Goal: Information Seeking & Learning: Learn about a topic

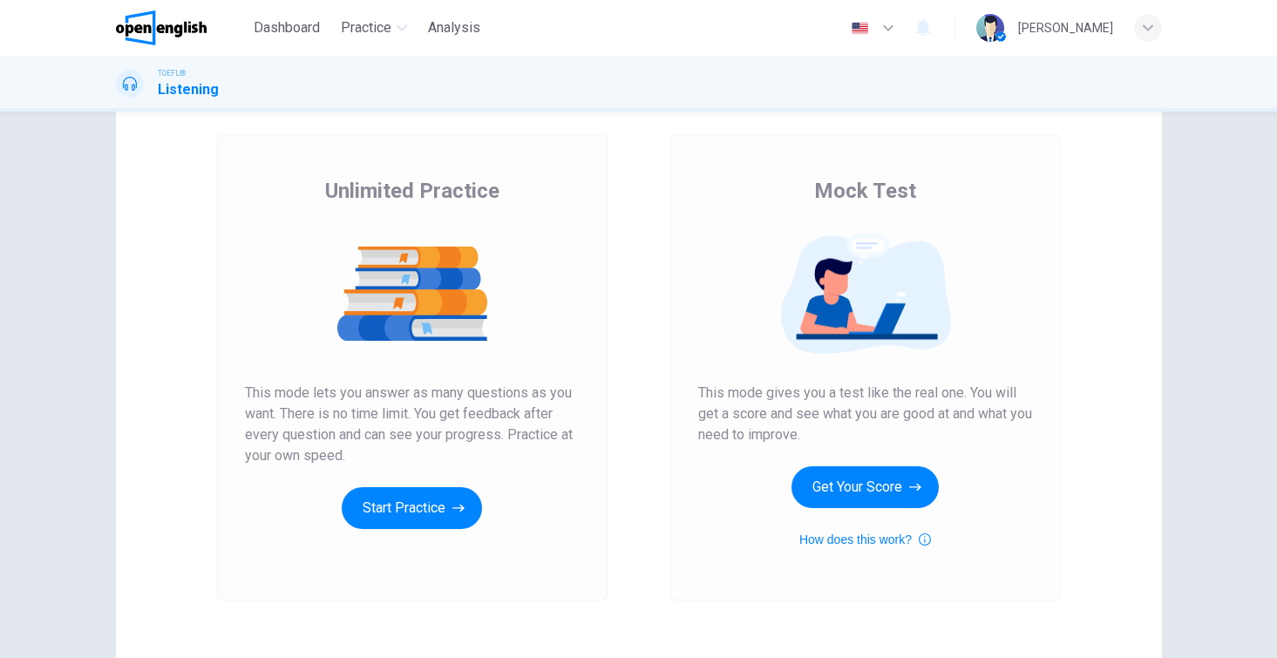
scroll to position [102, 0]
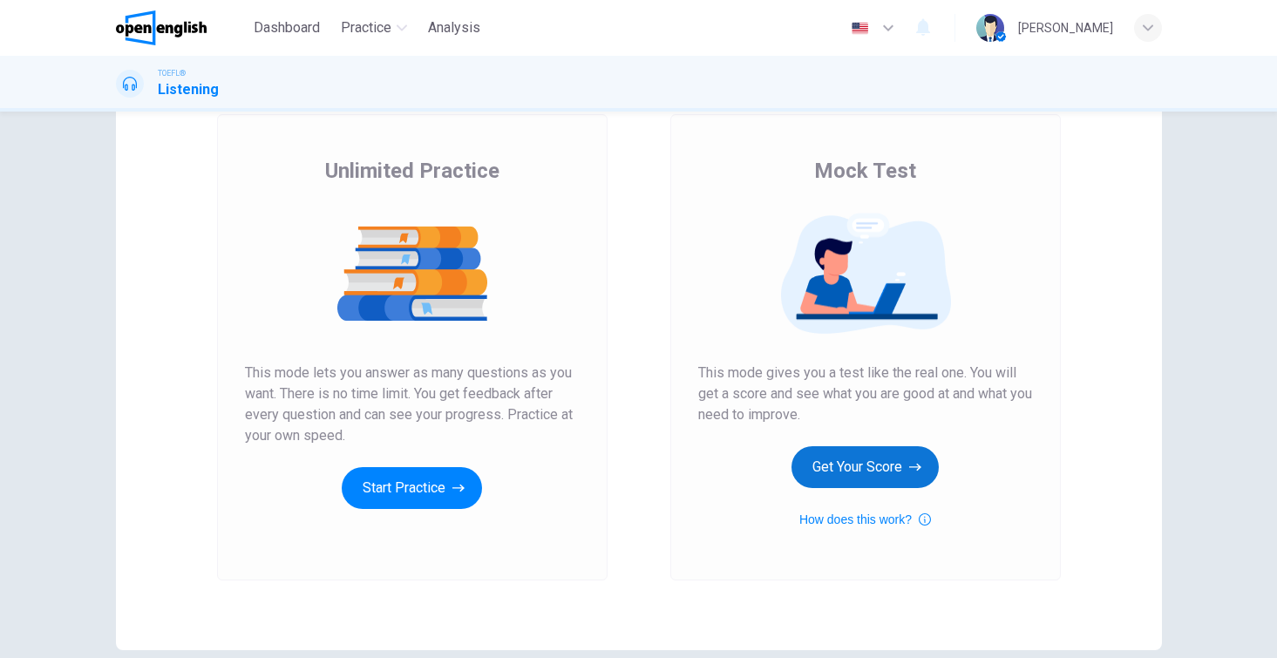
click at [885, 474] on button "Get Your Score" at bounding box center [864, 467] width 147 height 42
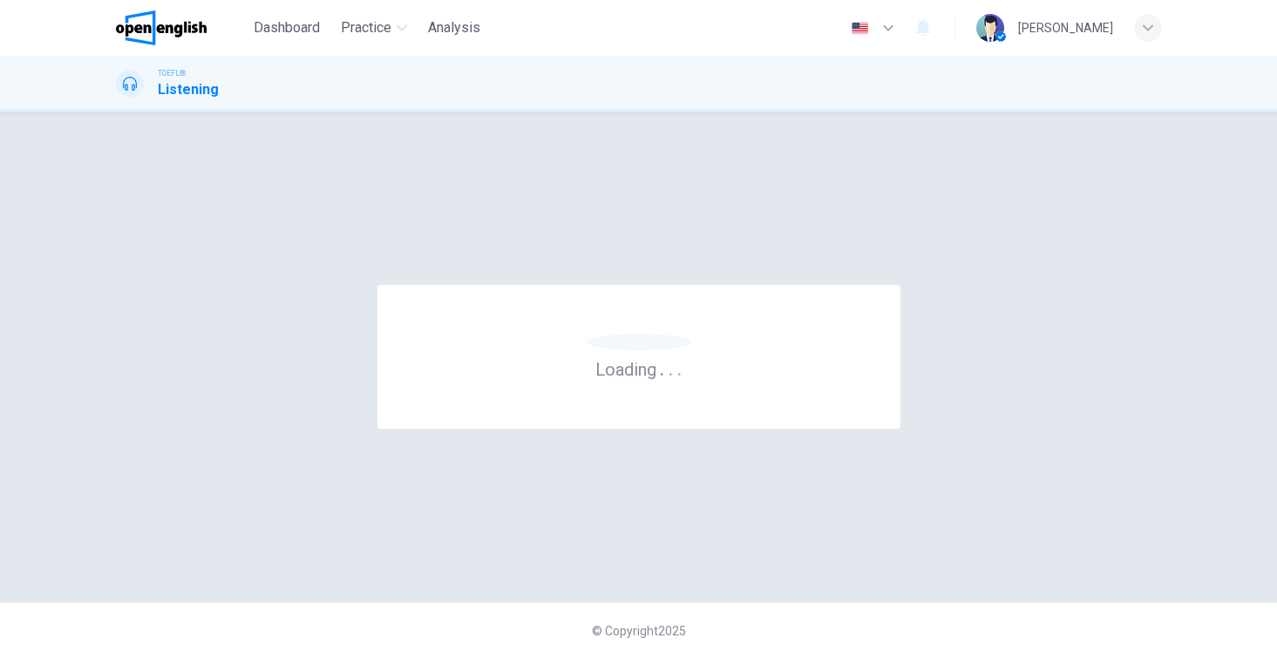
scroll to position [0, 0]
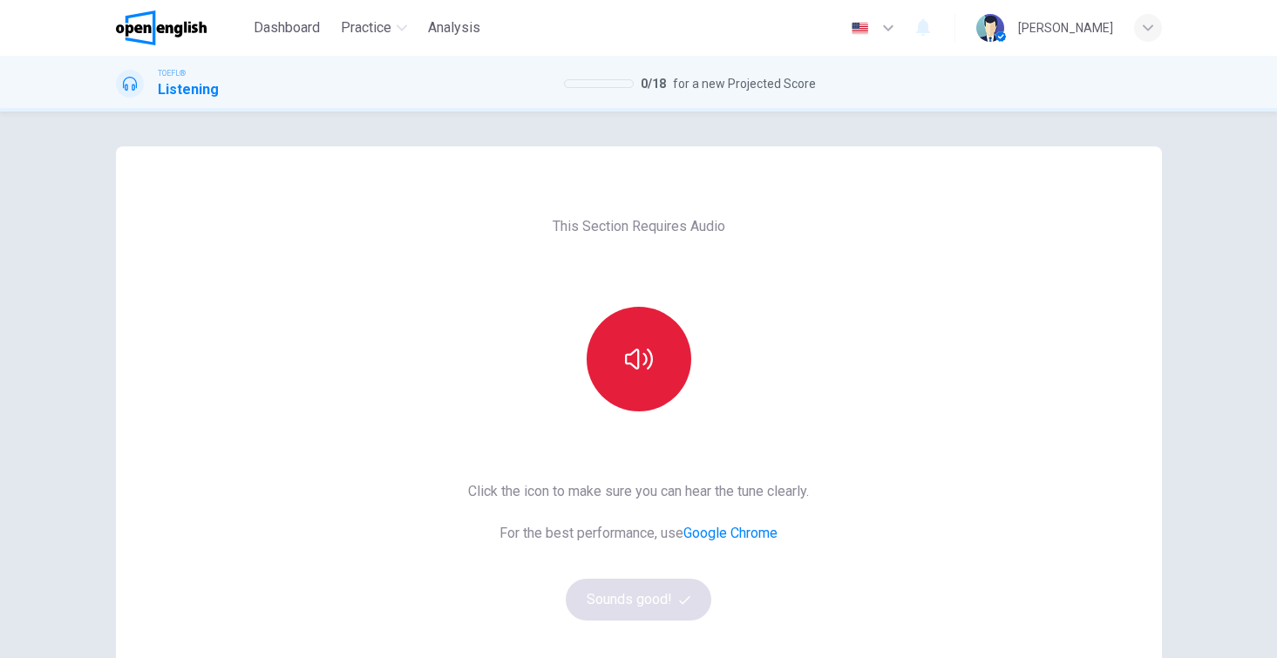
click at [638, 375] on button "button" at bounding box center [639, 359] width 105 height 105
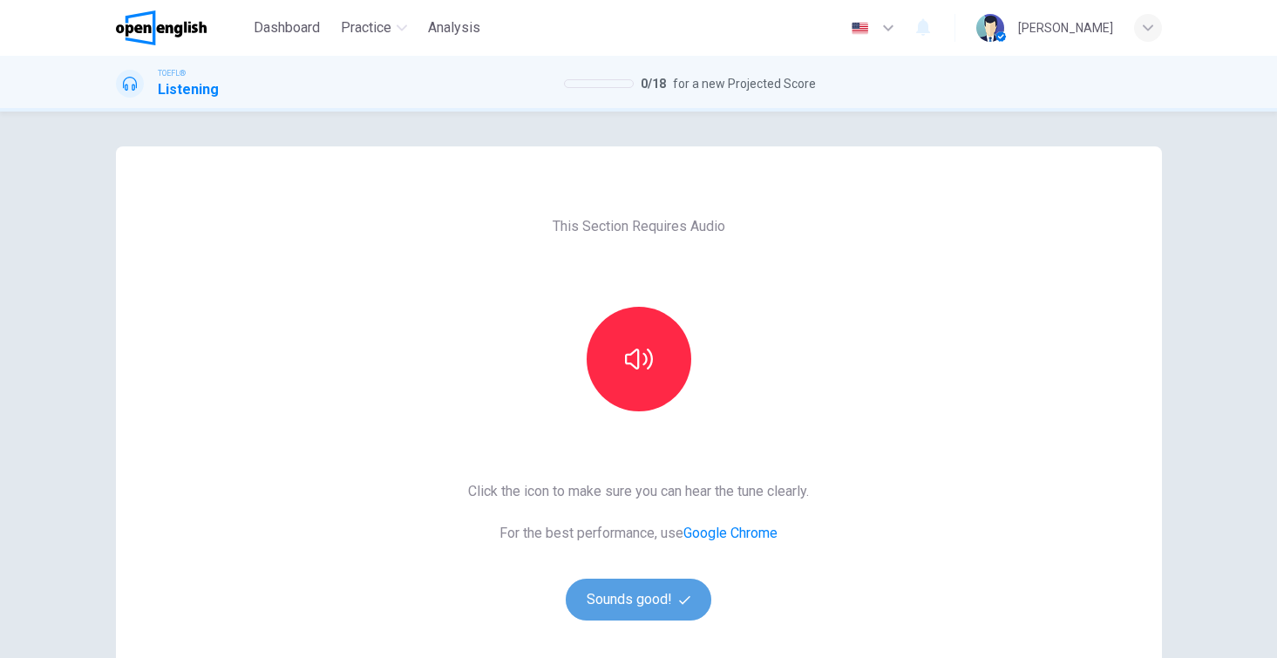
click at [671, 618] on button "Sounds good!" at bounding box center [639, 600] width 146 height 42
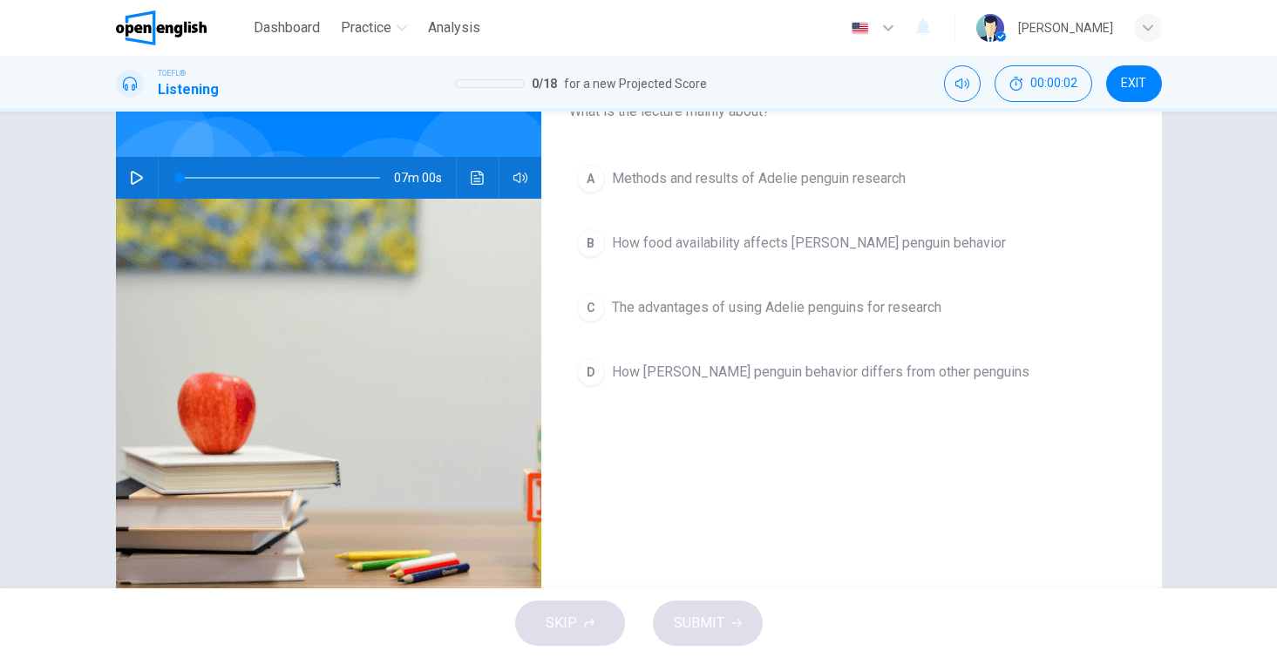
scroll to position [142, 0]
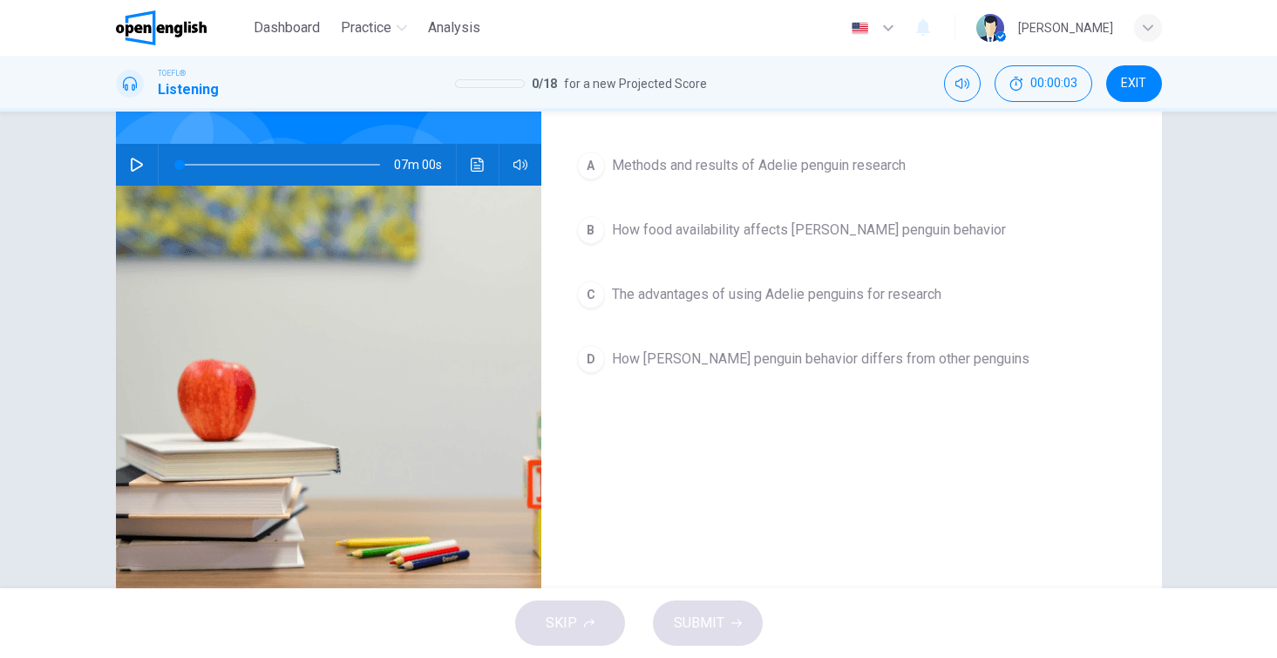
click at [132, 162] on icon "button" at bounding box center [137, 165] width 14 height 14
click at [476, 161] on icon "Click to see the audio transcription" at bounding box center [478, 165] width 14 height 14
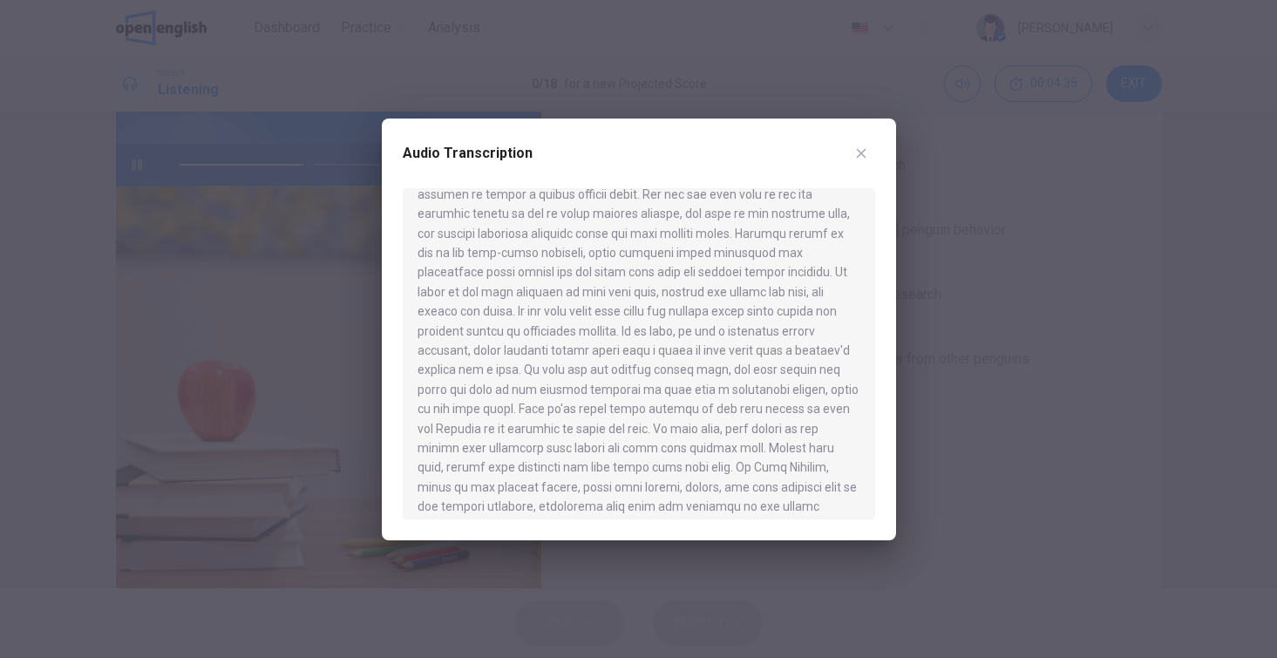
scroll to position [843, 0]
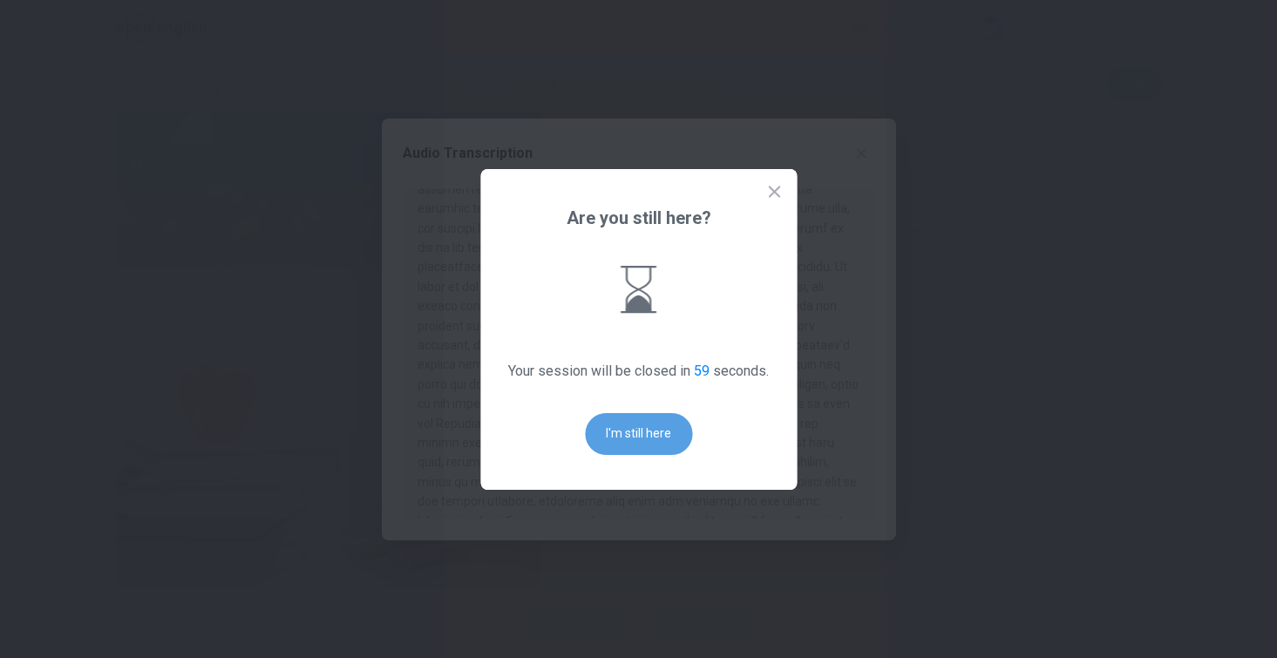
click at [641, 428] on button "I'm still here" at bounding box center [638, 434] width 107 height 42
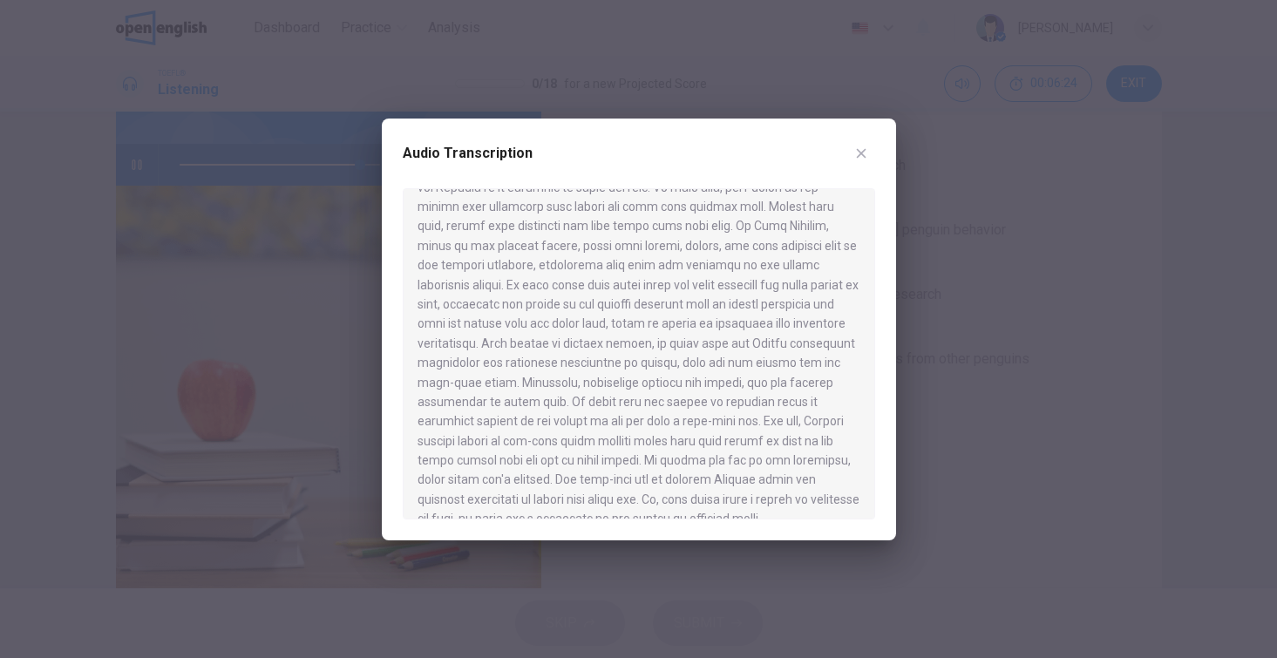
scroll to position [1084, 0]
click at [854, 153] on icon "button" at bounding box center [861, 153] width 14 height 14
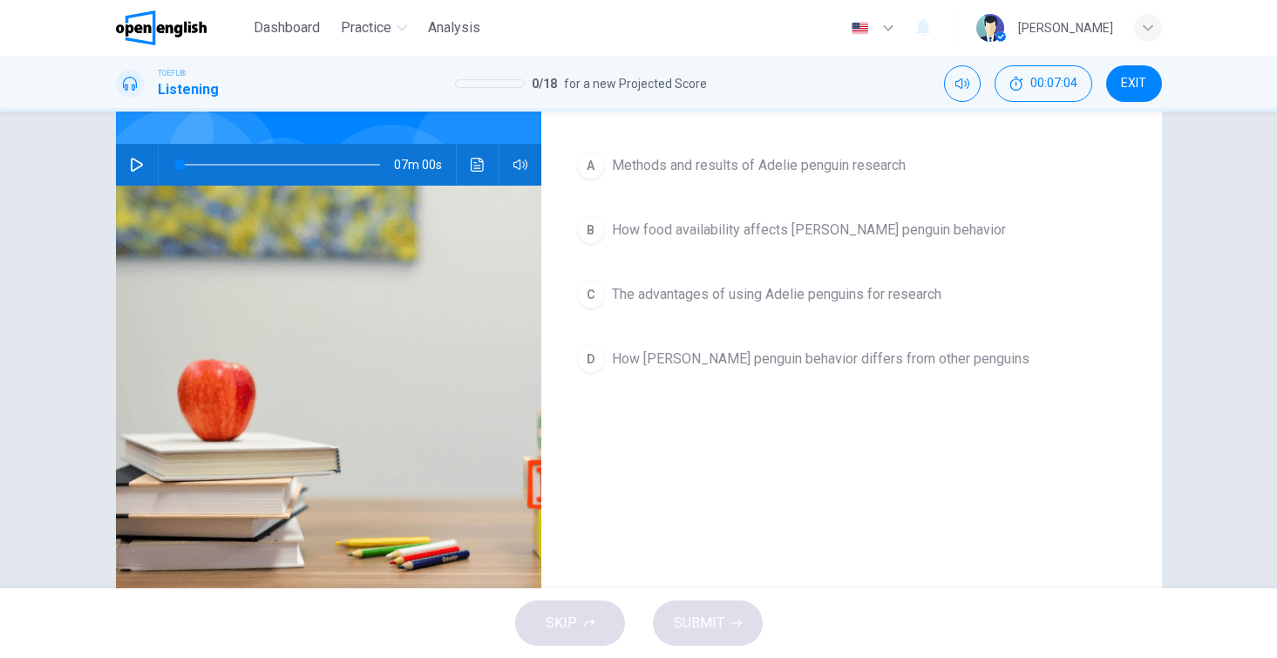
type input "*"
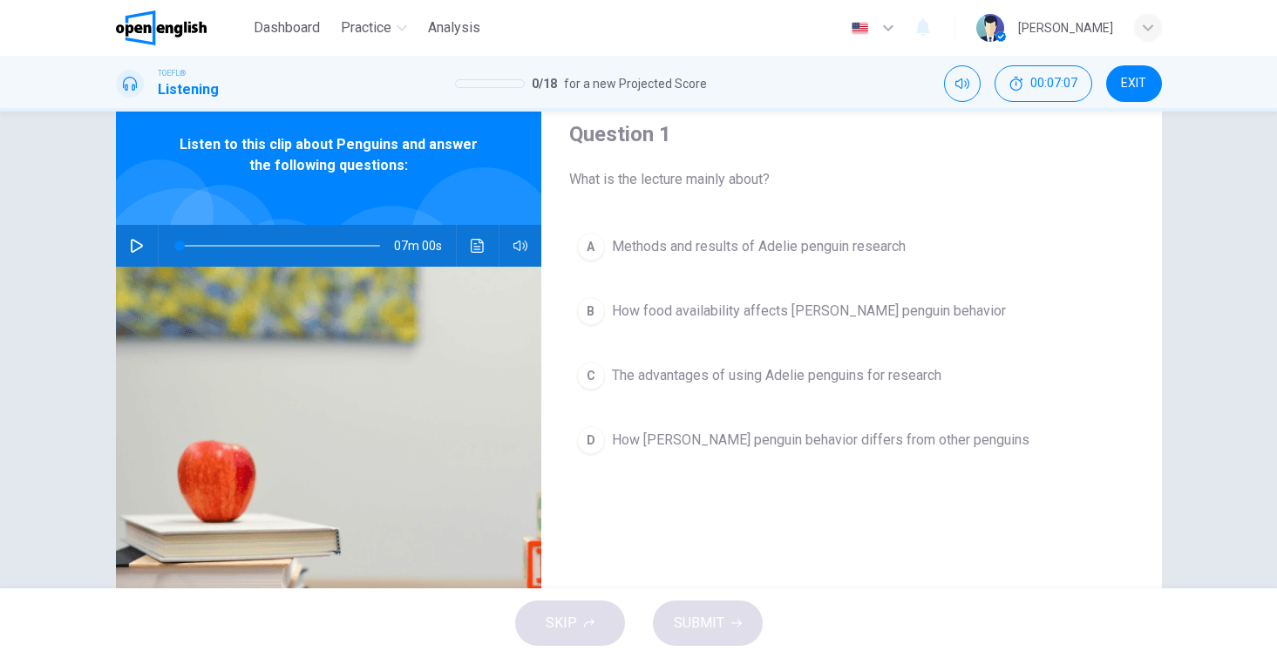
scroll to position [37, 0]
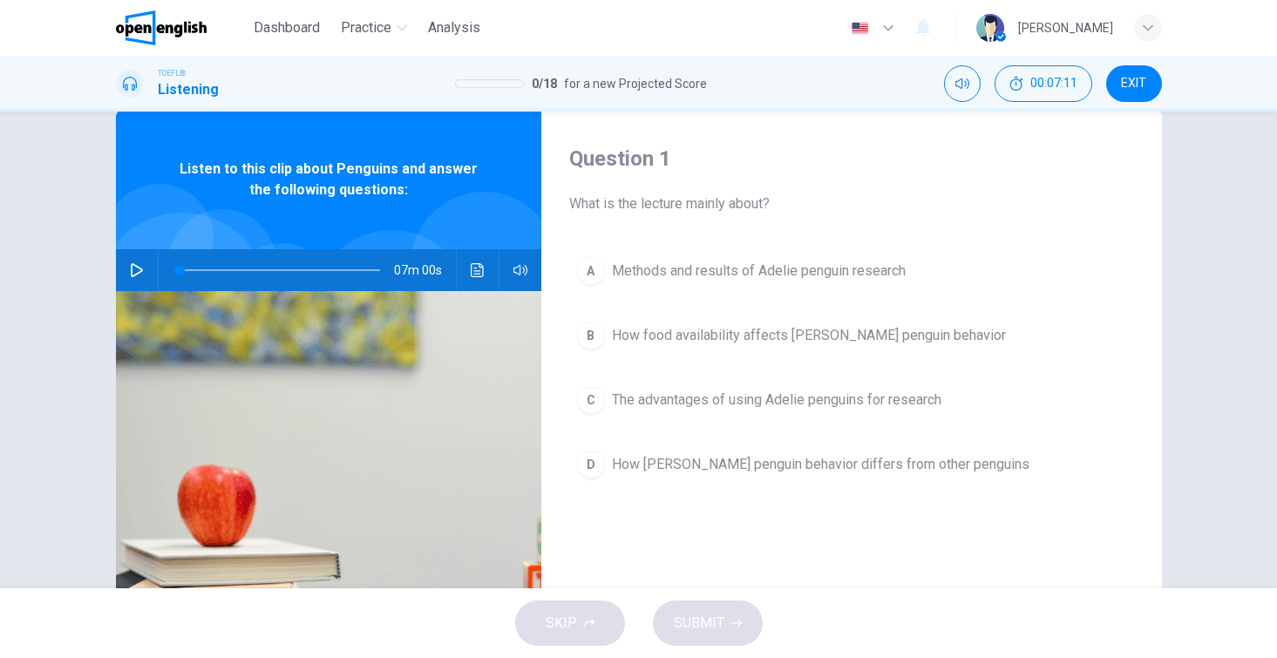
click at [882, 274] on span "Methods and results of Adelie penguin research" at bounding box center [759, 271] width 294 height 21
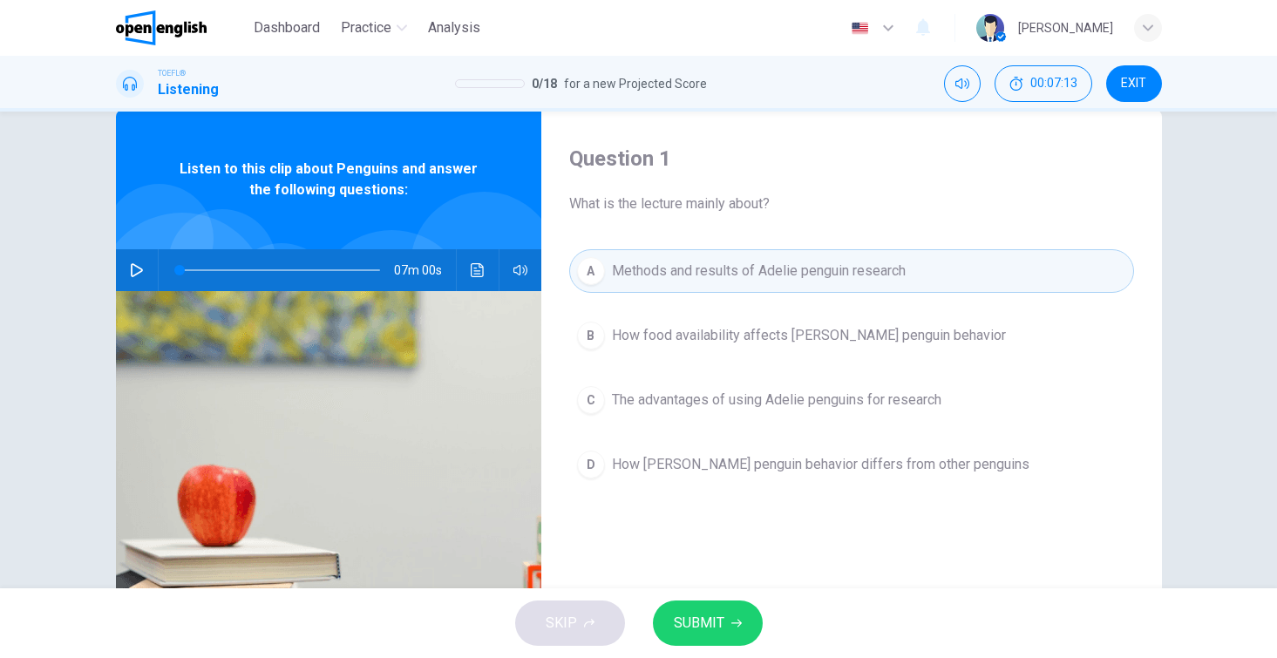
click at [703, 618] on span "SUBMIT" at bounding box center [699, 623] width 51 height 24
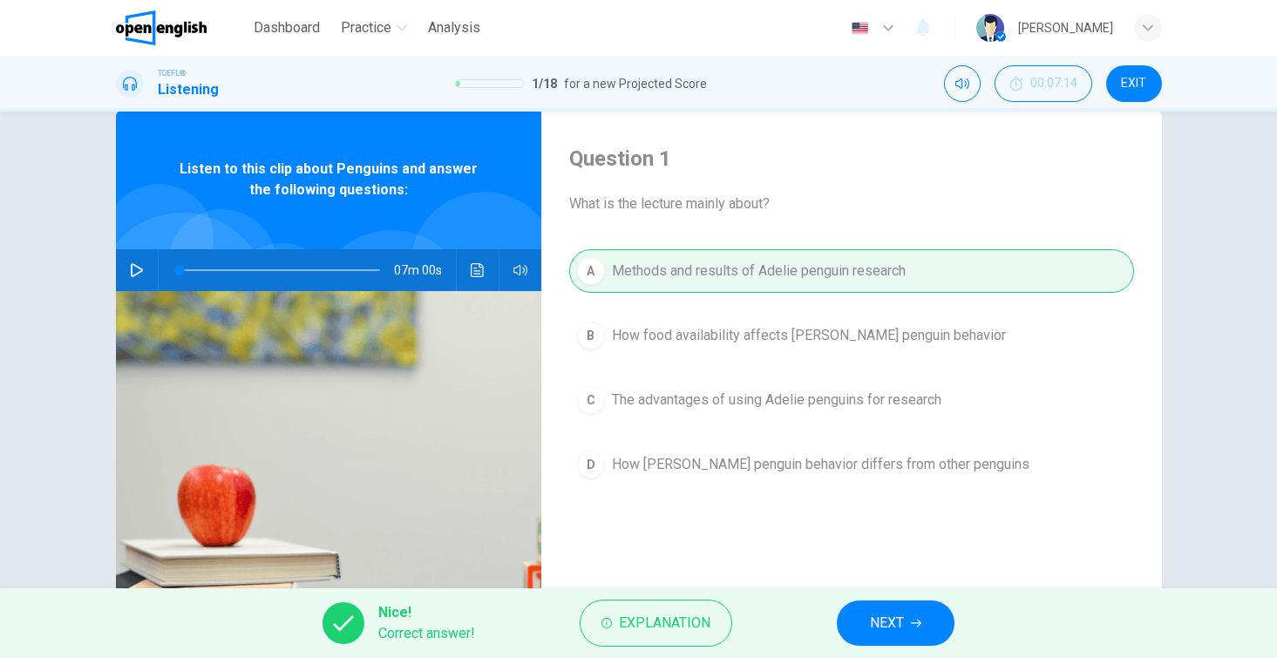
click at [878, 613] on span "NEXT" at bounding box center [887, 623] width 34 height 24
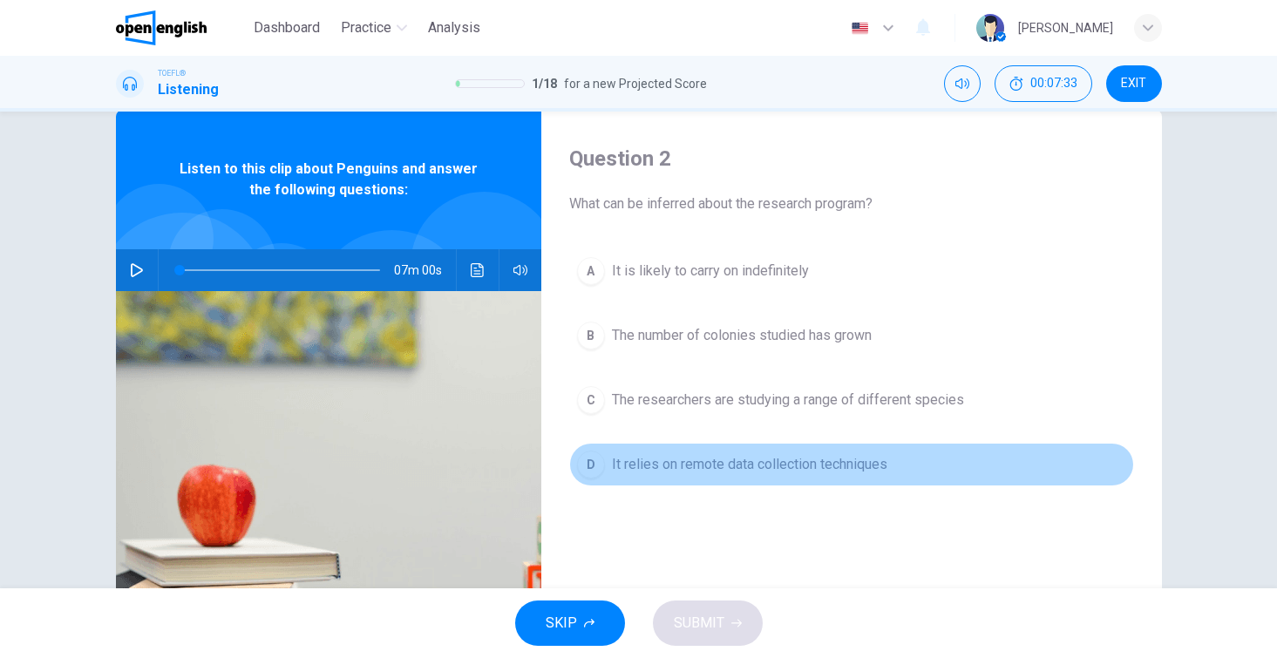
click at [798, 473] on span "It relies on remote data collection techniques" at bounding box center [749, 464] width 275 height 21
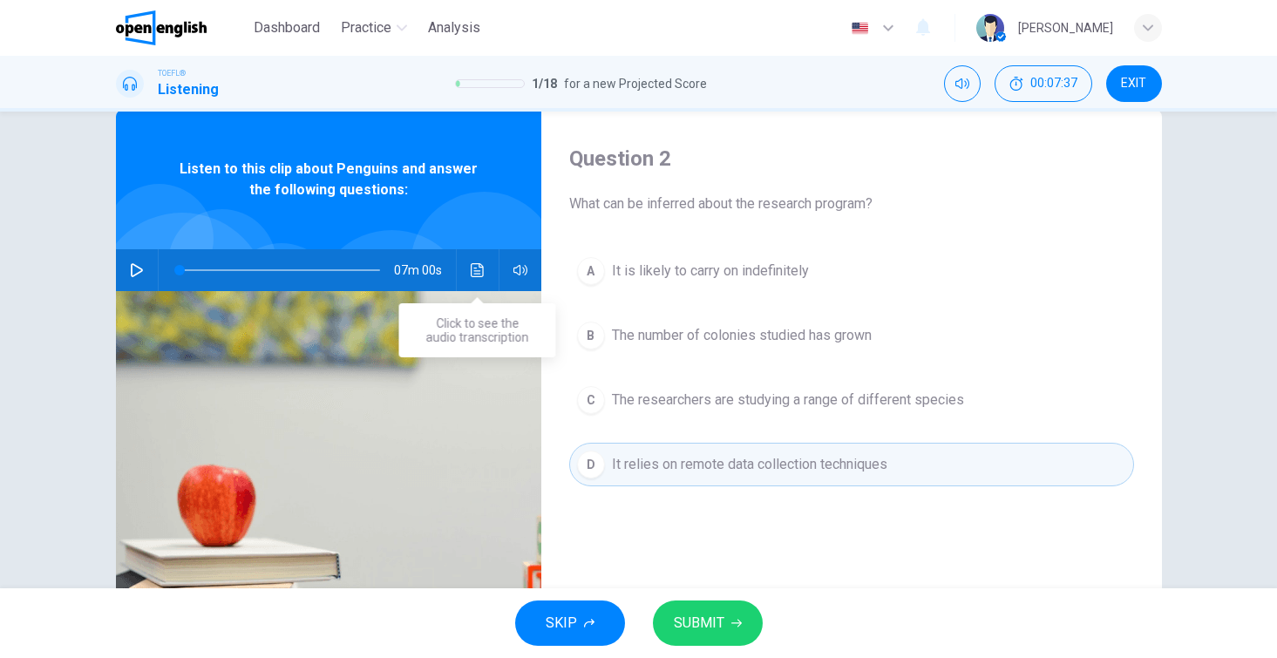
click at [476, 269] on icon "Click to see the audio transcription" at bounding box center [478, 270] width 14 height 14
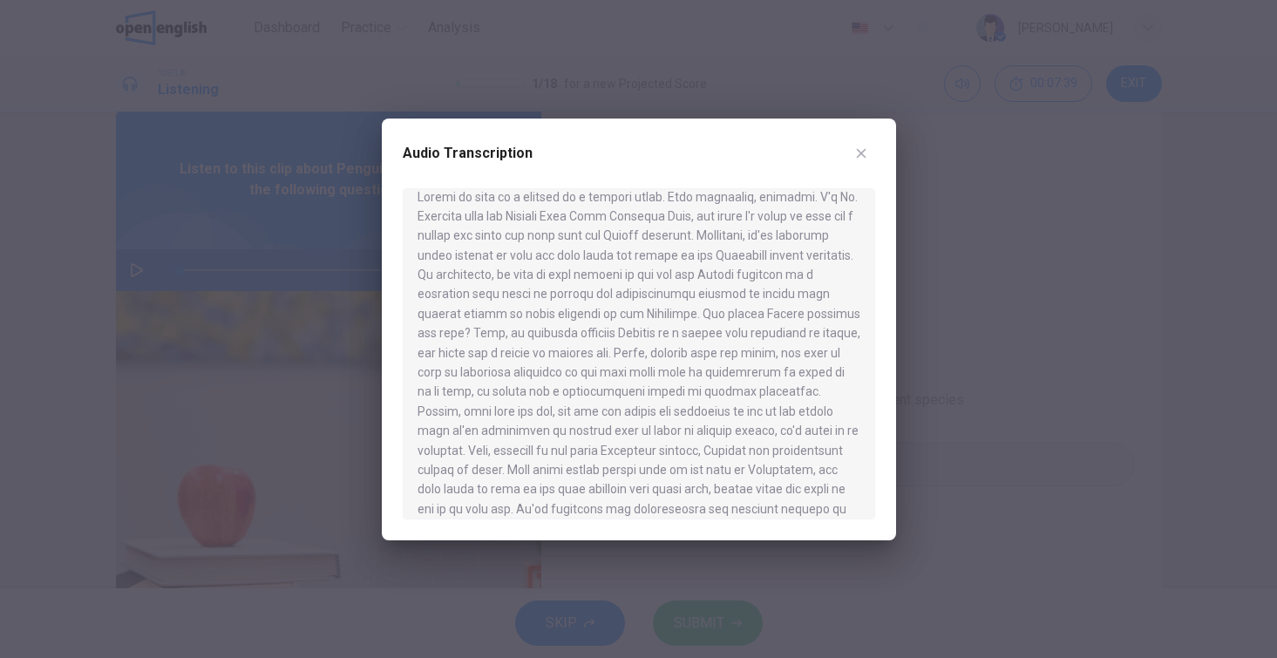
scroll to position [0, 0]
click at [868, 148] on button "button" at bounding box center [861, 153] width 28 height 28
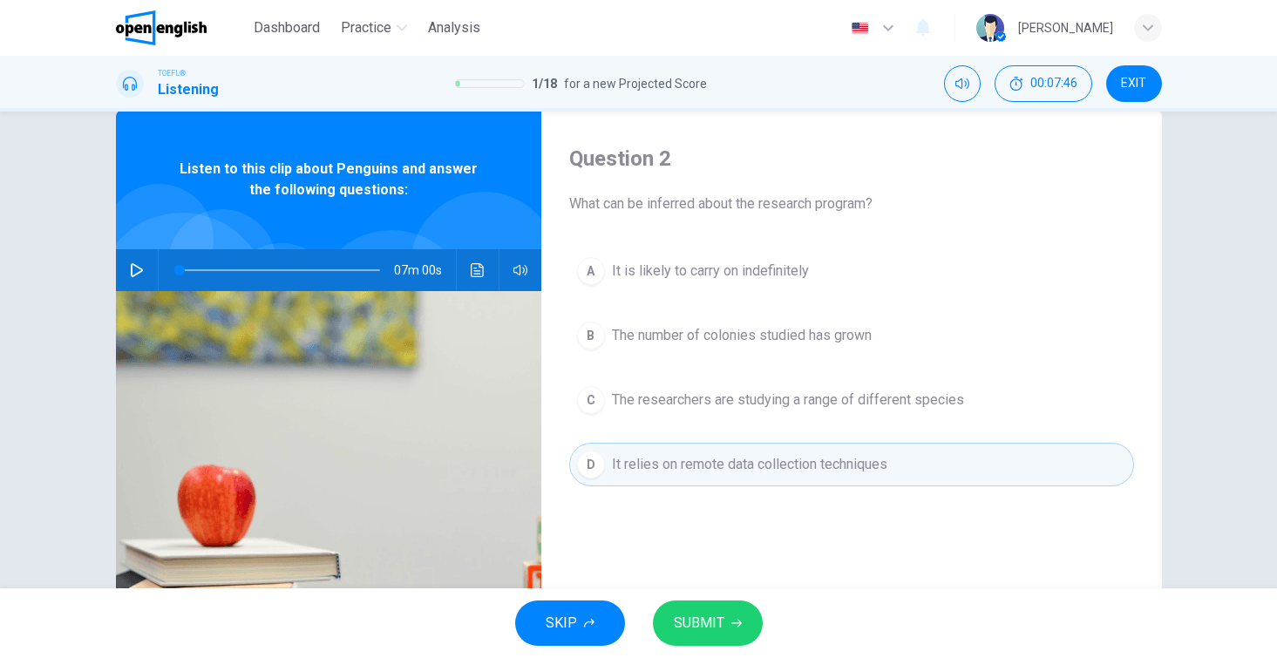
click at [471, 267] on icon "Click to see the audio transcription" at bounding box center [478, 270] width 14 height 14
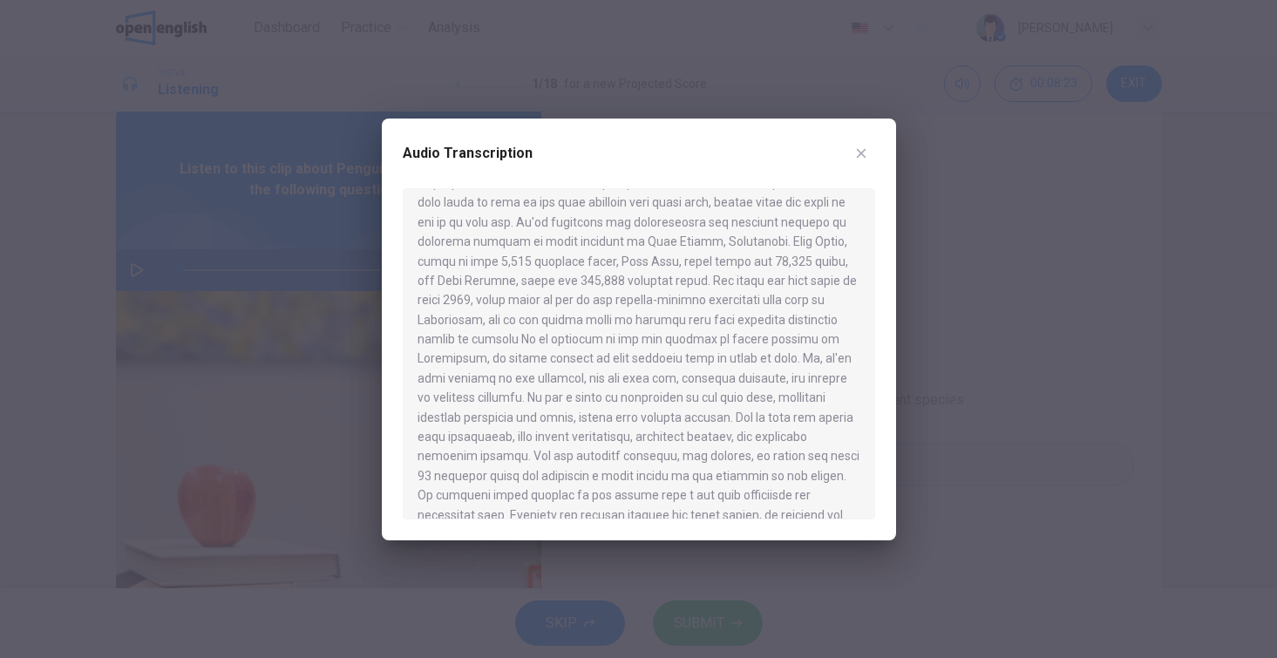
scroll to position [309, 0]
click at [866, 152] on icon "button" at bounding box center [861, 153] width 14 height 14
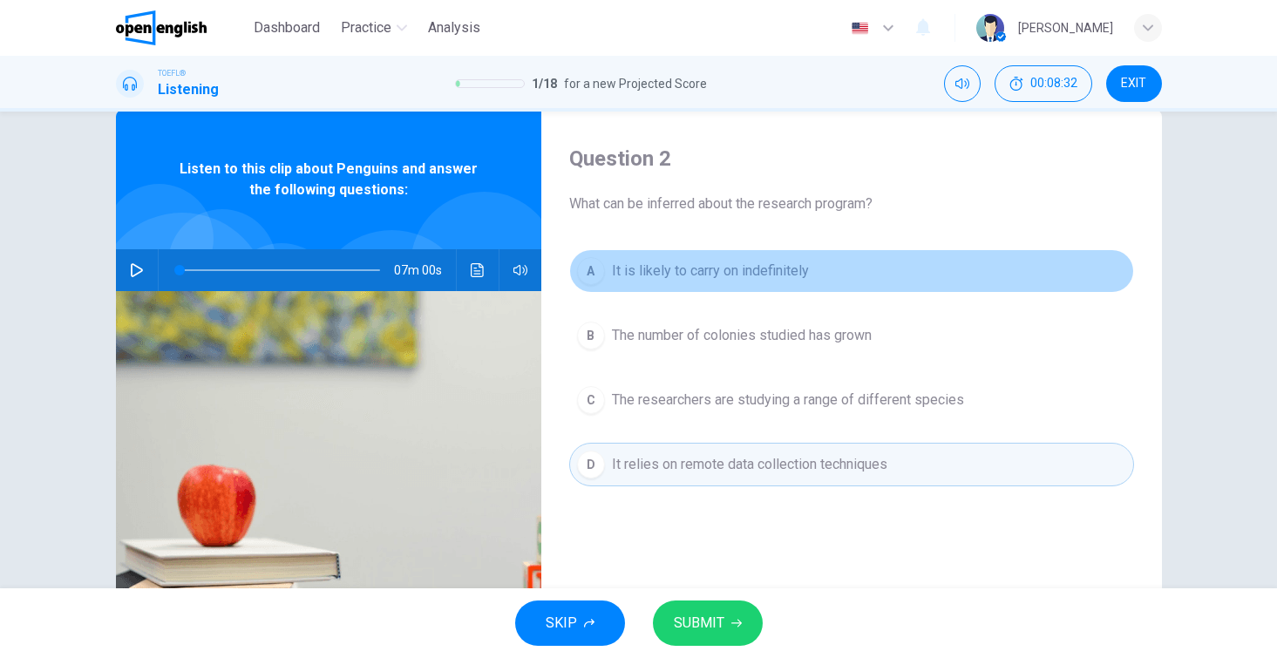
click at [709, 277] on span "It is likely to carry on indefinitely" at bounding box center [710, 271] width 197 height 21
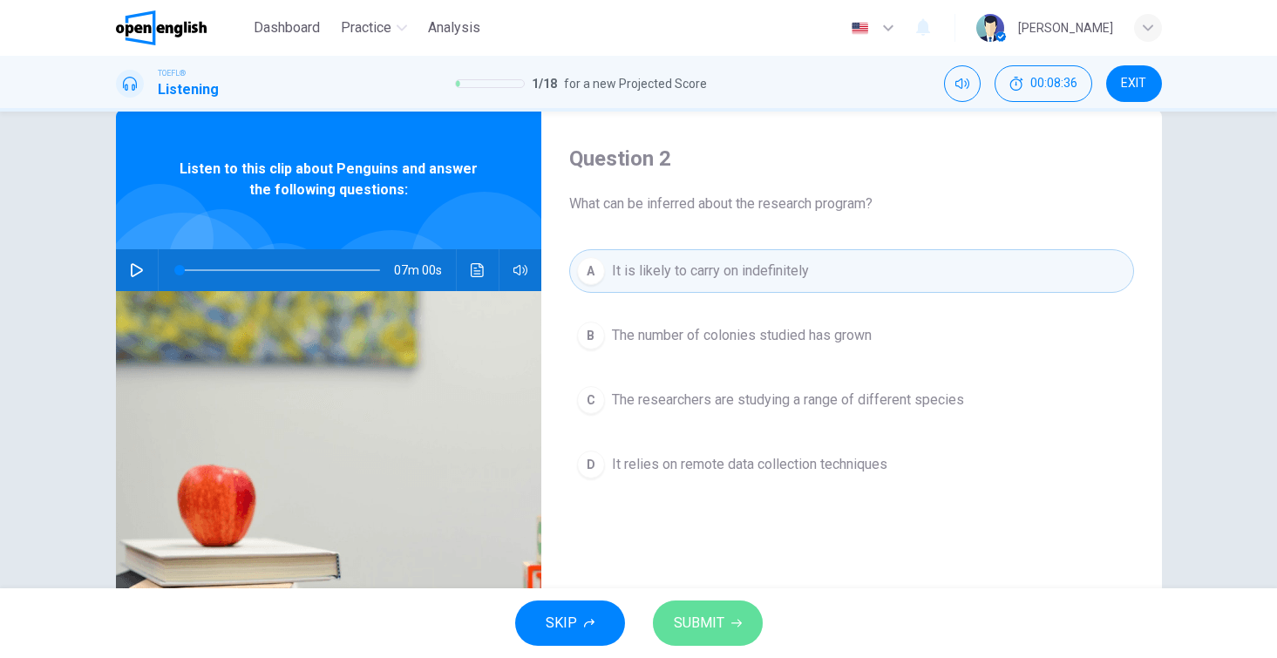
click at [704, 621] on span "SUBMIT" at bounding box center [699, 623] width 51 height 24
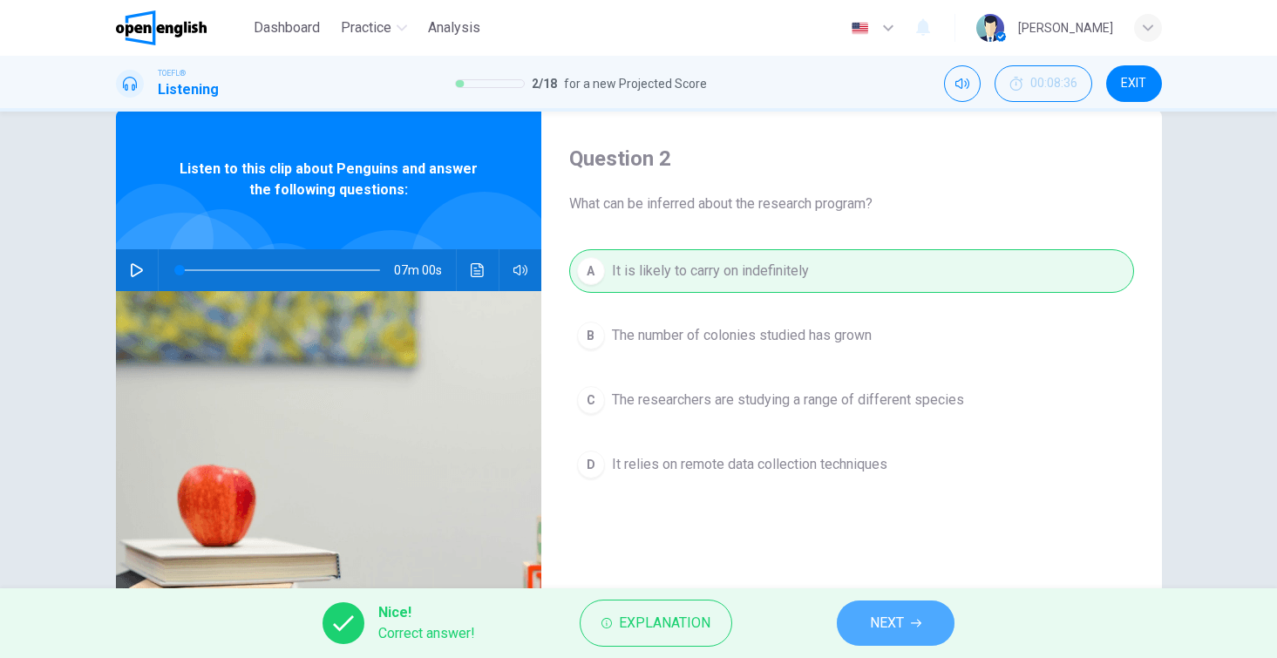
click at [883, 623] on span "NEXT" at bounding box center [887, 623] width 34 height 24
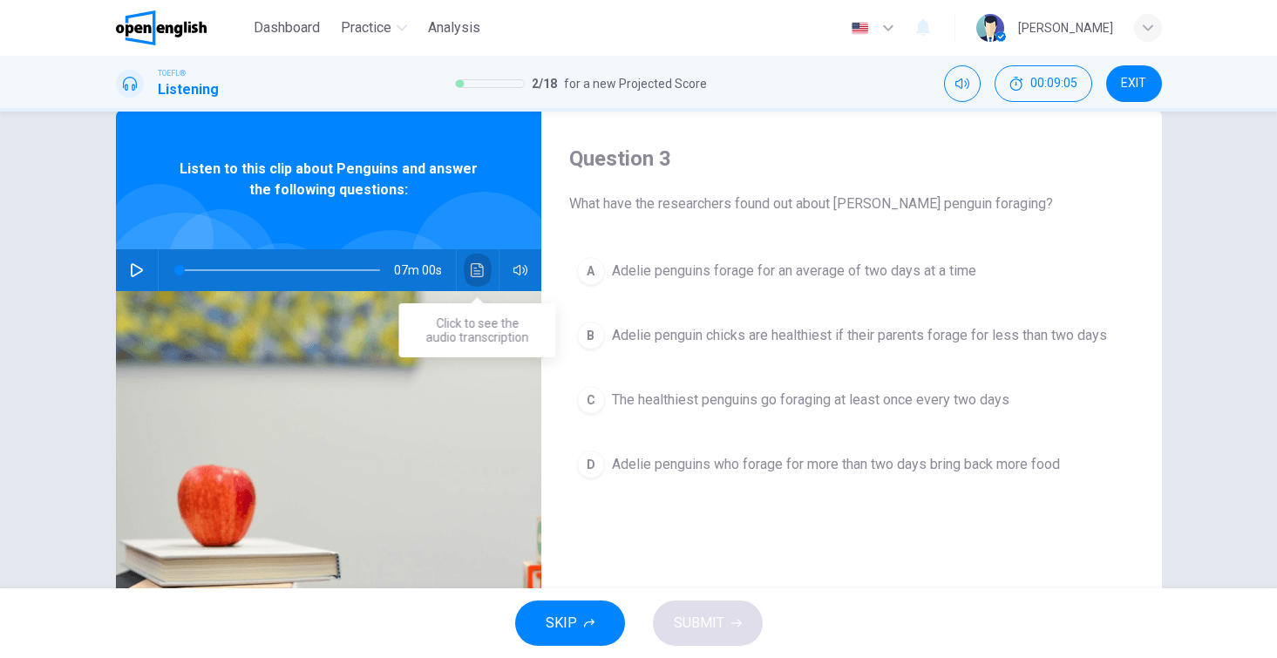
click at [474, 271] on icon "Click to see the audio transcription" at bounding box center [477, 270] width 13 height 14
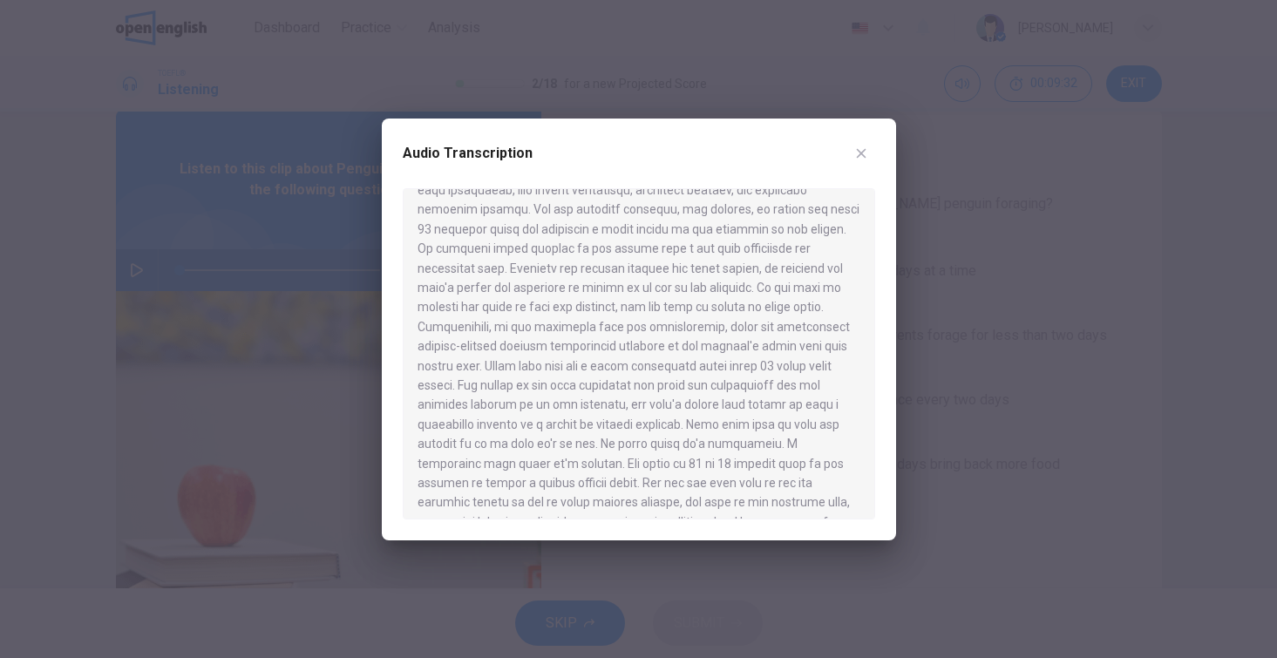
scroll to position [548, 0]
click at [916, 189] on div at bounding box center [638, 329] width 1277 height 658
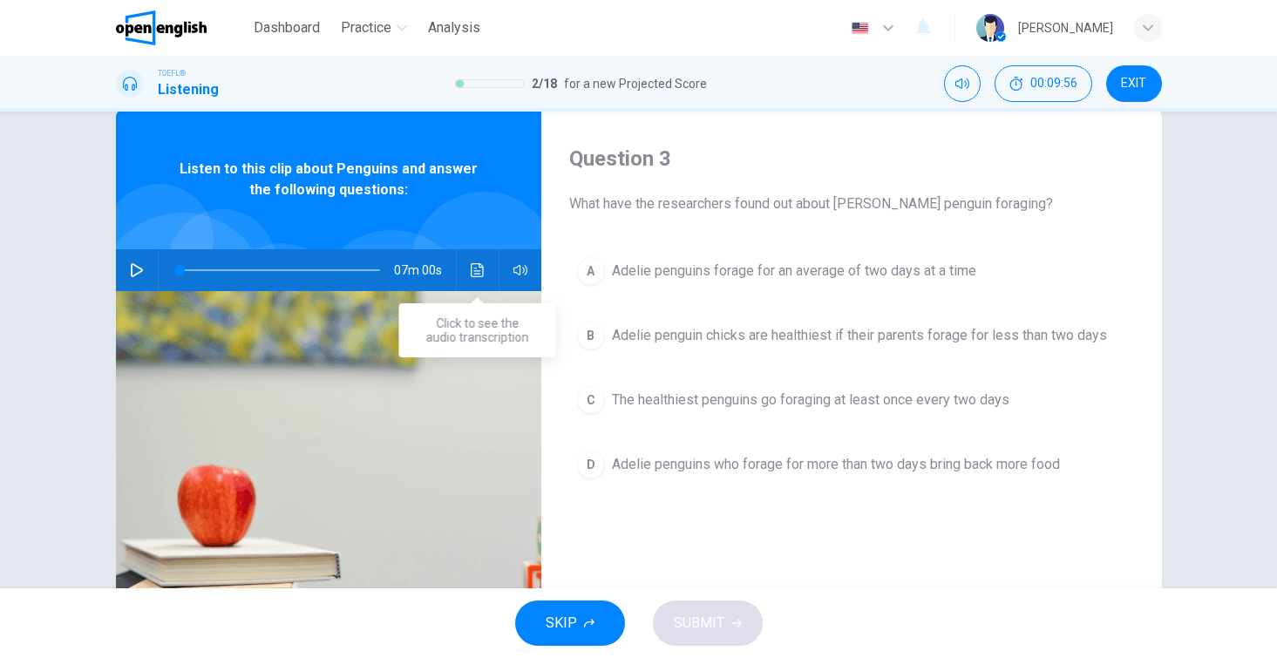
click at [469, 281] on button "Click to see the audio transcription" at bounding box center [478, 270] width 28 height 42
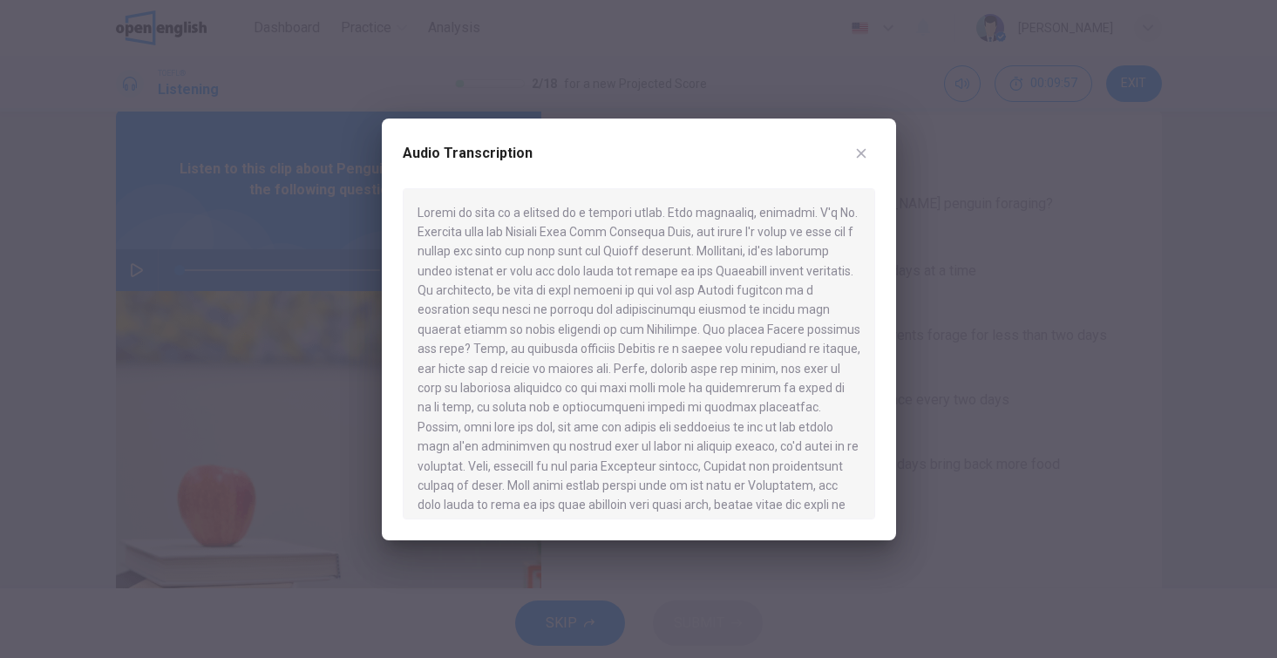
click at [614, 379] on div at bounding box center [639, 353] width 472 height 331
click at [861, 145] on button "button" at bounding box center [861, 153] width 28 height 28
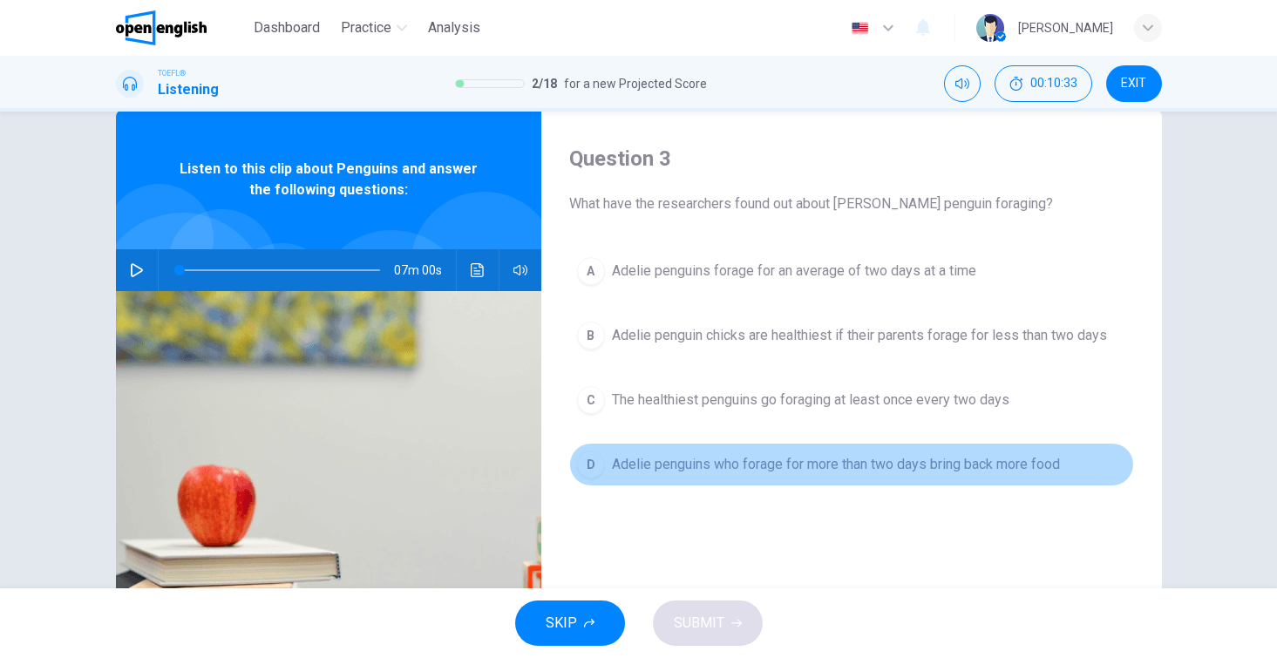
click at [697, 463] on span "Adelie penguins who forage for more than two days bring back more food" at bounding box center [836, 464] width 448 height 21
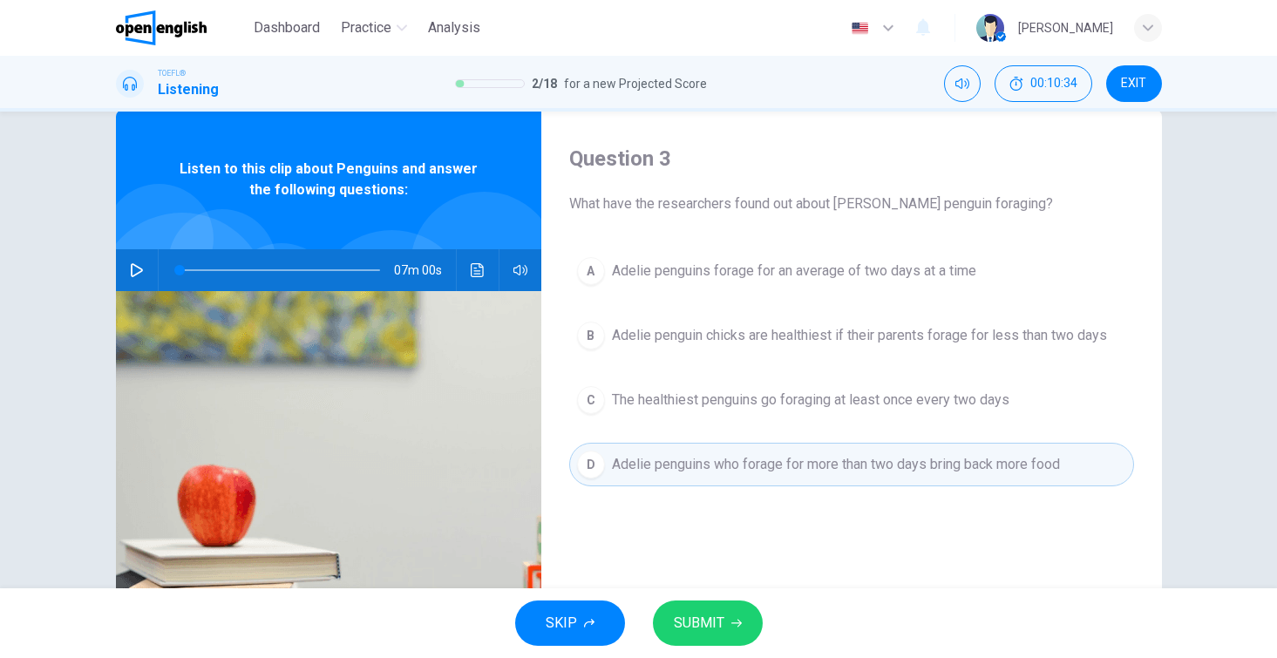
click at [695, 631] on span "SUBMIT" at bounding box center [699, 623] width 51 height 24
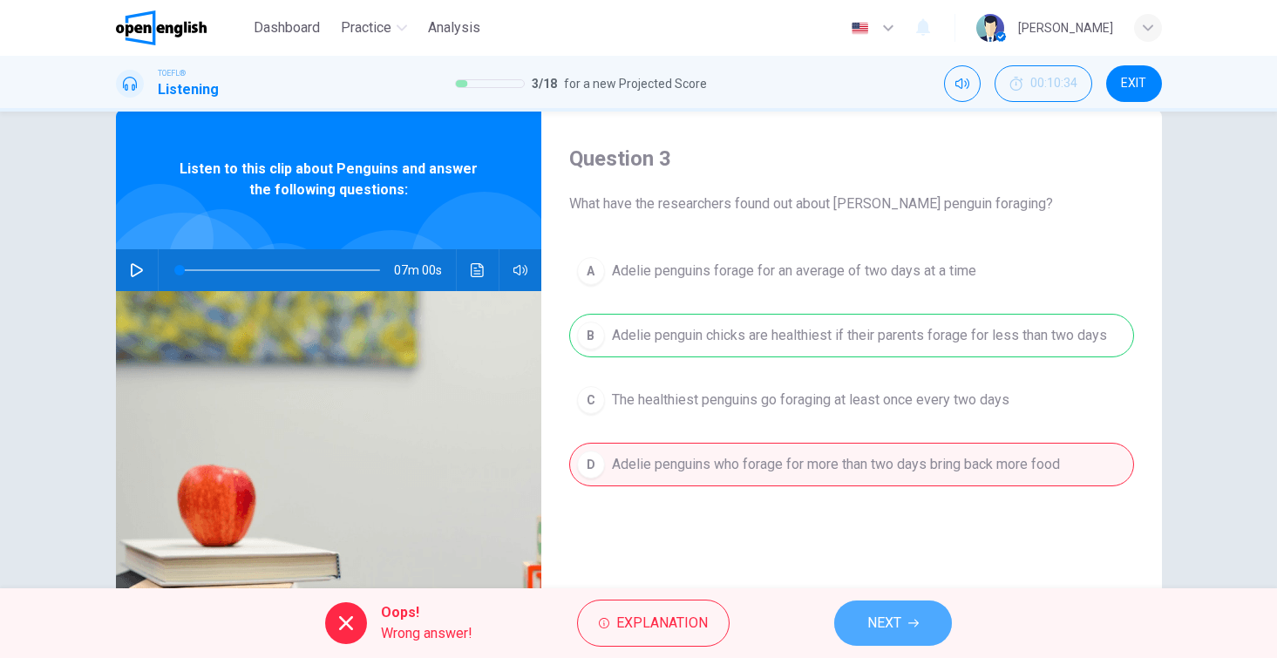
click at [896, 621] on span "NEXT" at bounding box center [884, 623] width 34 height 24
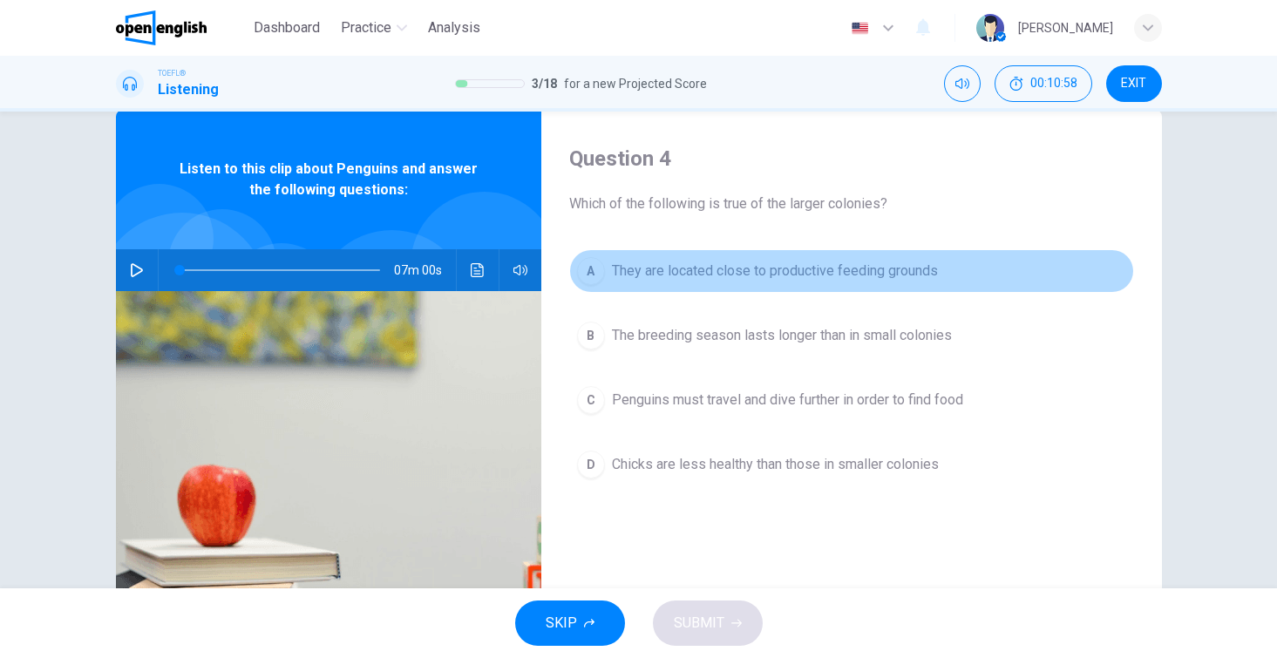
click at [773, 267] on span "They are located close to productive feeding grounds" at bounding box center [775, 271] width 326 height 21
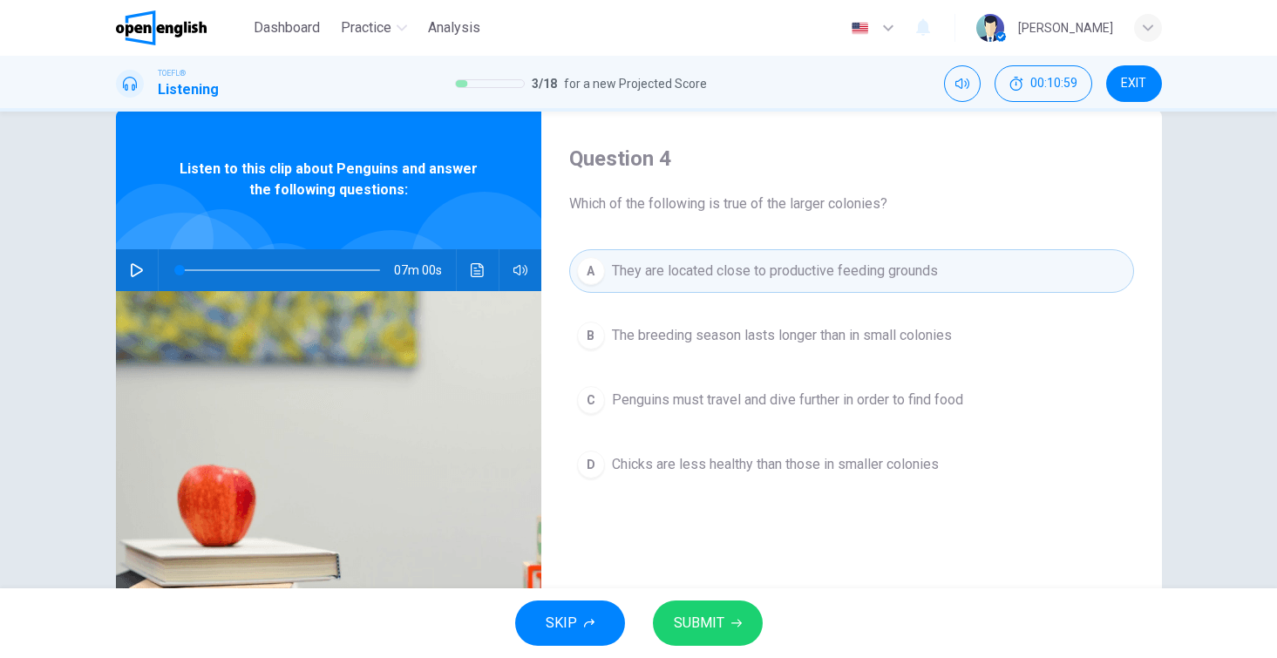
click at [688, 621] on span "SUBMIT" at bounding box center [699, 623] width 51 height 24
